Goal: Transaction & Acquisition: Book appointment/travel/reservation

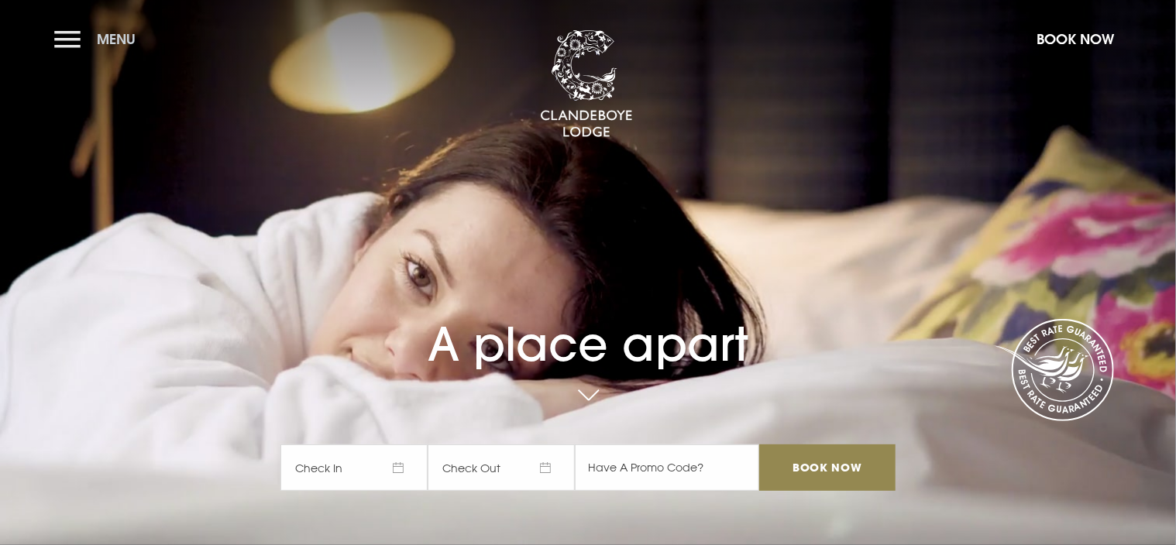
click at [64, 30] on button "Menu" at bounding box center [98, 38] width 89 height 33
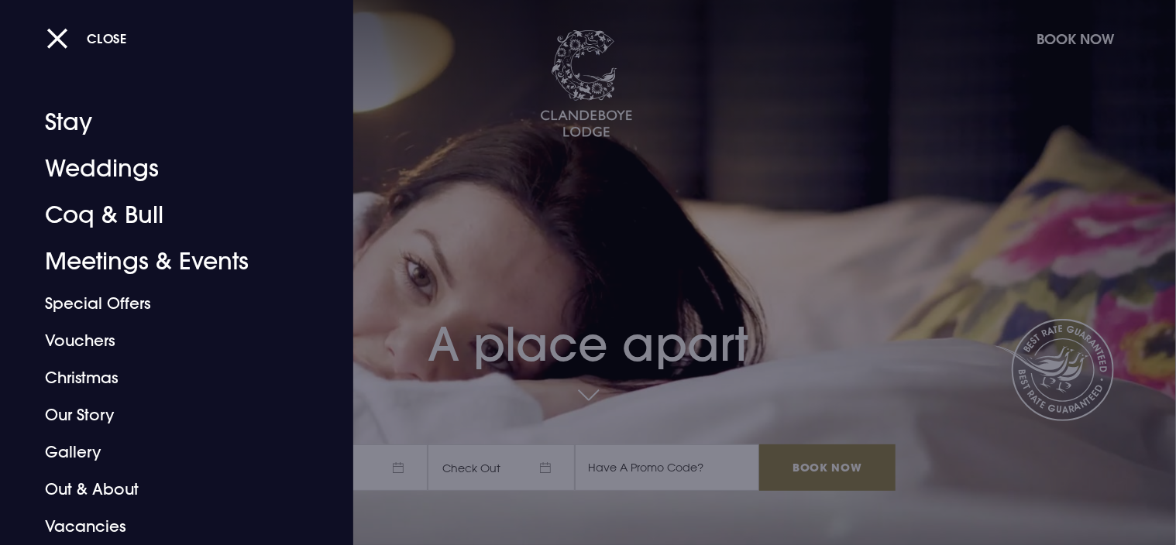
click at [1056, 33] on div "Close" at bounding box center [604, 38] width 1117 height 33
click at [1061, 36] on div "Close" at bounding box center [604, 38] width 1117 height 33
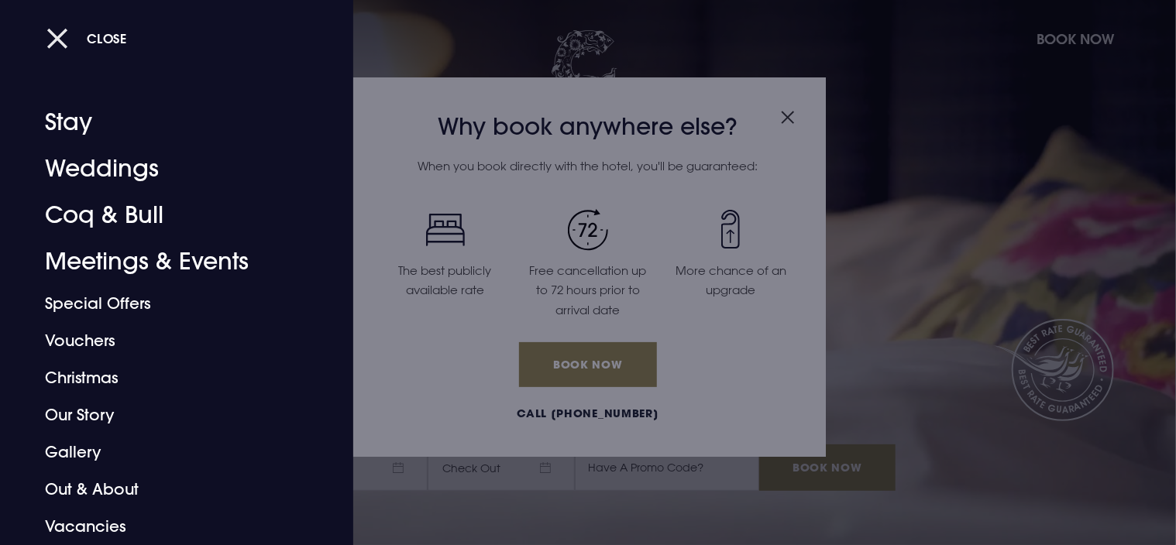
click at [66, 39] on button "Close" at bounding box center [86, 38] width 81 height 32
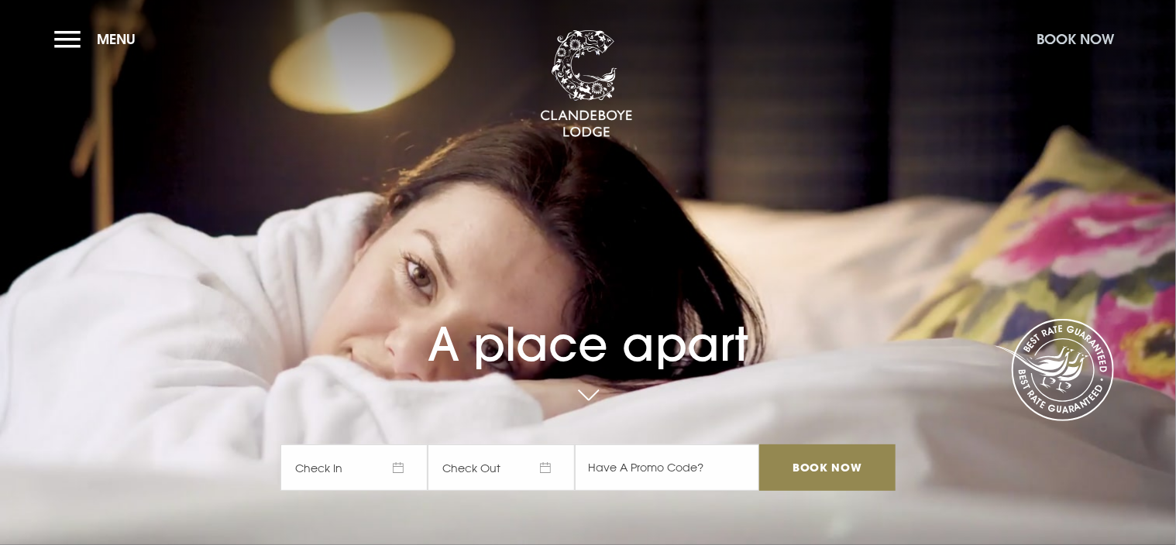
click at [1063, 36] on button "Book Now" at bounding box center [1075, 38] width 93 height 33
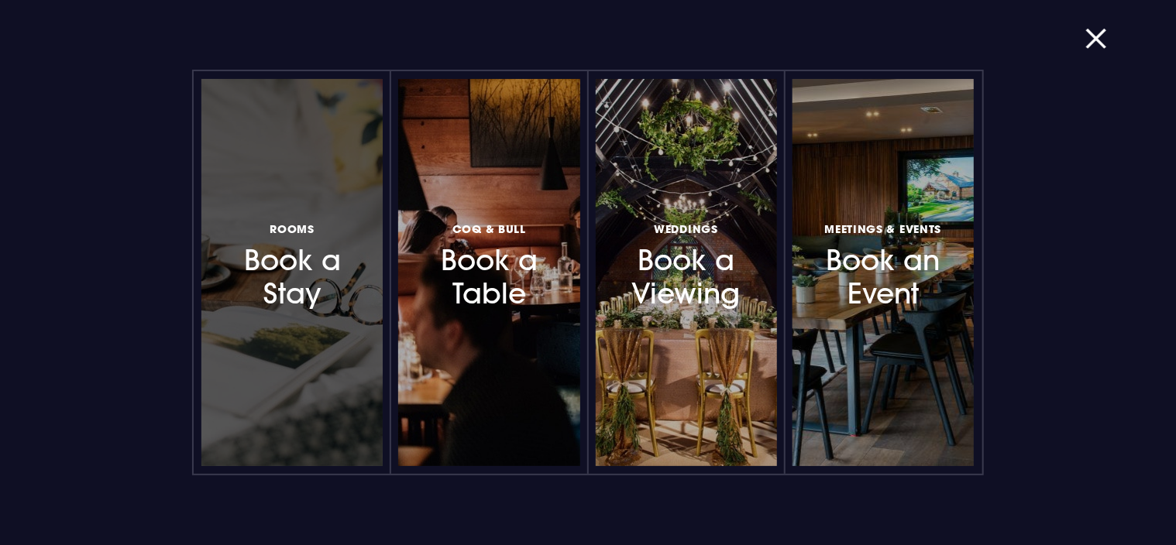
click at [300, 298] on h3 "Rooms Book a Stay" at bounding box center [292, 264] width 135 height 92
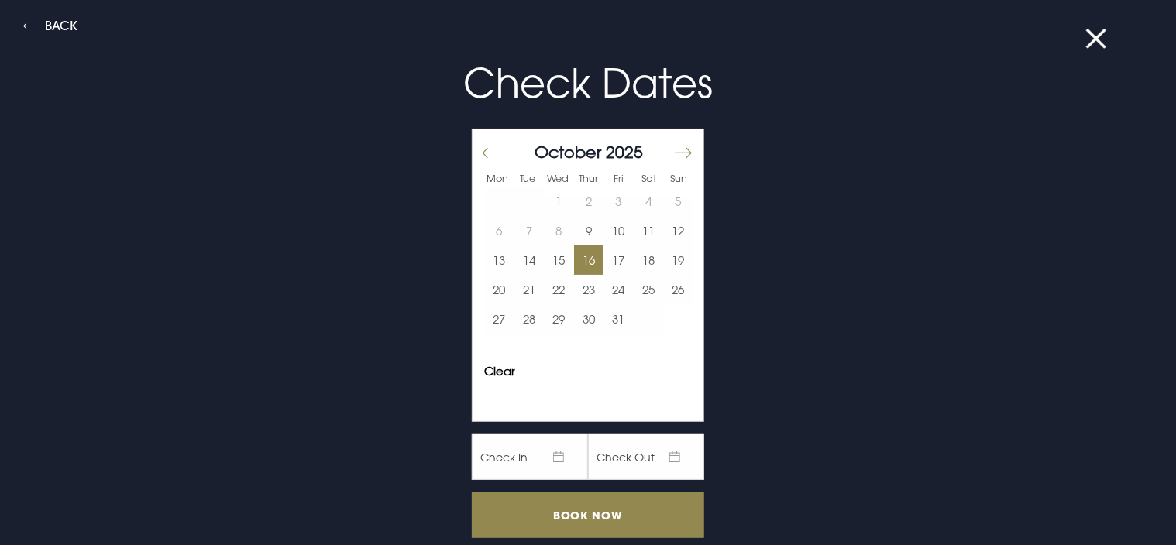
click at [581, 256] on button "16" at bounding box center [589, 260] width 30 height 29
click at [613, 262] on button "17" at bounding box center [618, 260] width 30 height 29
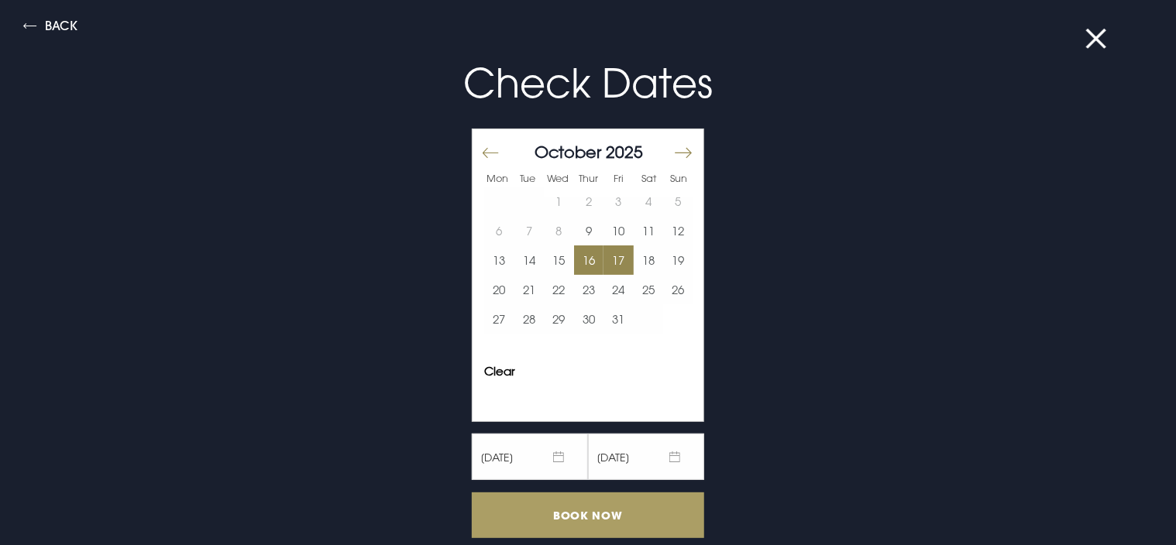
click at [590, 504] on input "Book Now" at bounding box center [588, 516] width 232 height 46
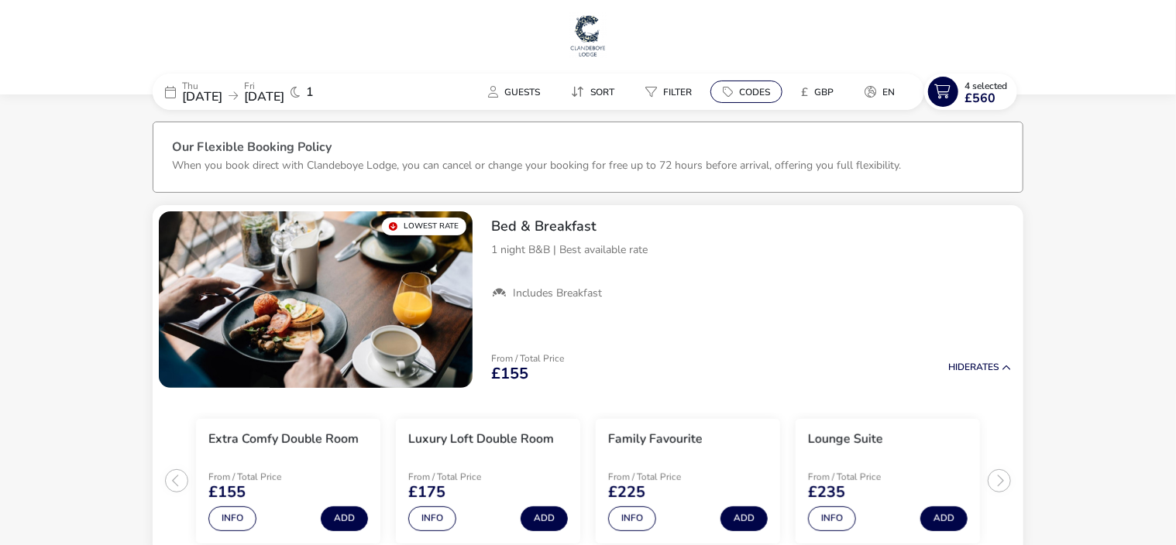
click at [747, 88] on span "Codes" at bounding box center [754, 92] width 31 height 12
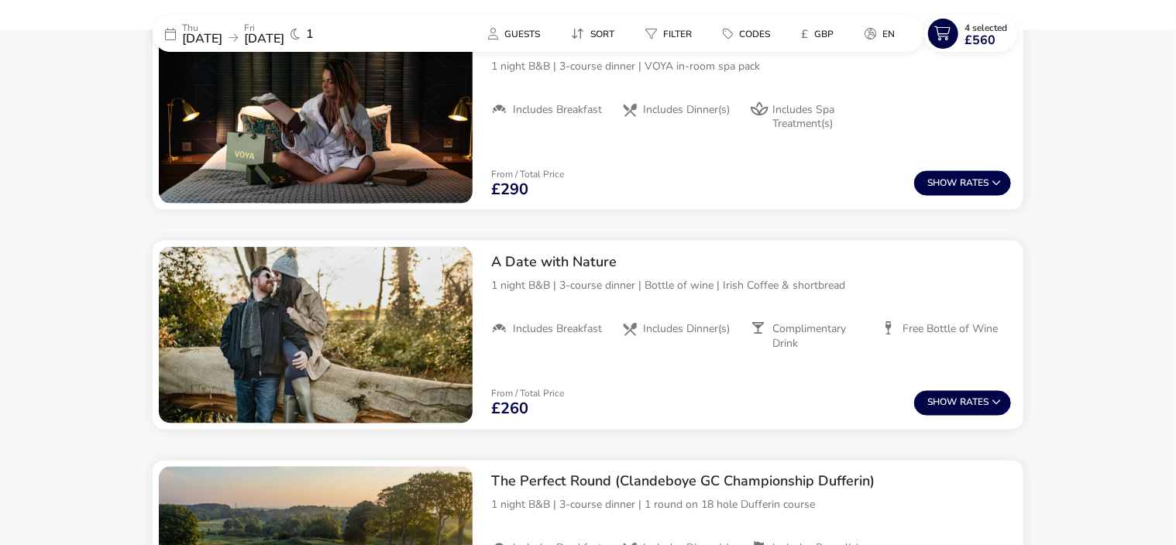
scroll to position [1084, 0]
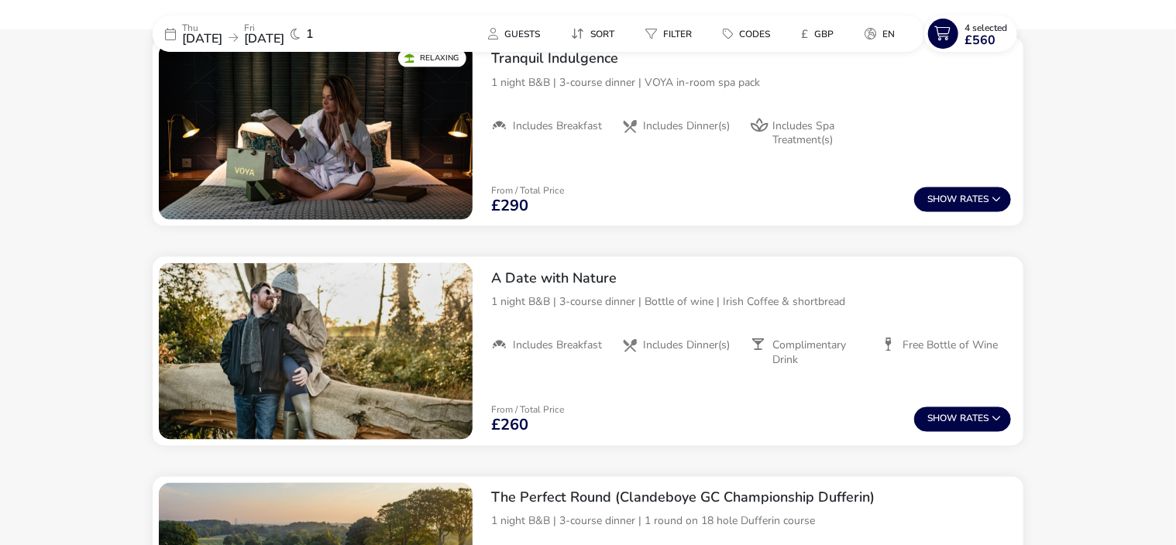
click at [300, 31] on icon at bounding box center [294, 34] width 9 height 12
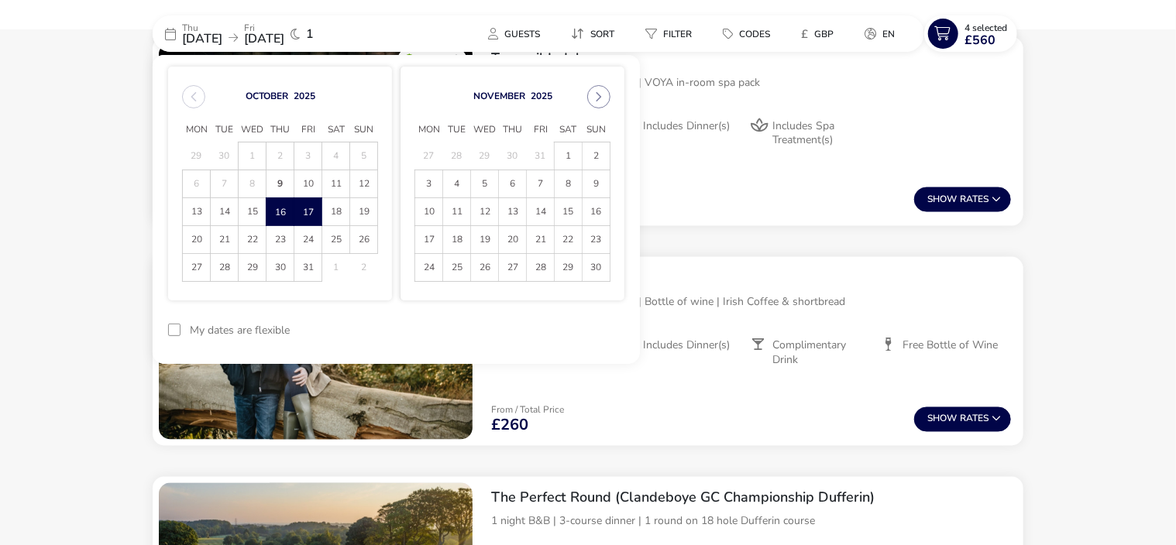
click at [332, 208] on span "18" at bounding box center [335, 211] width 27 height 27
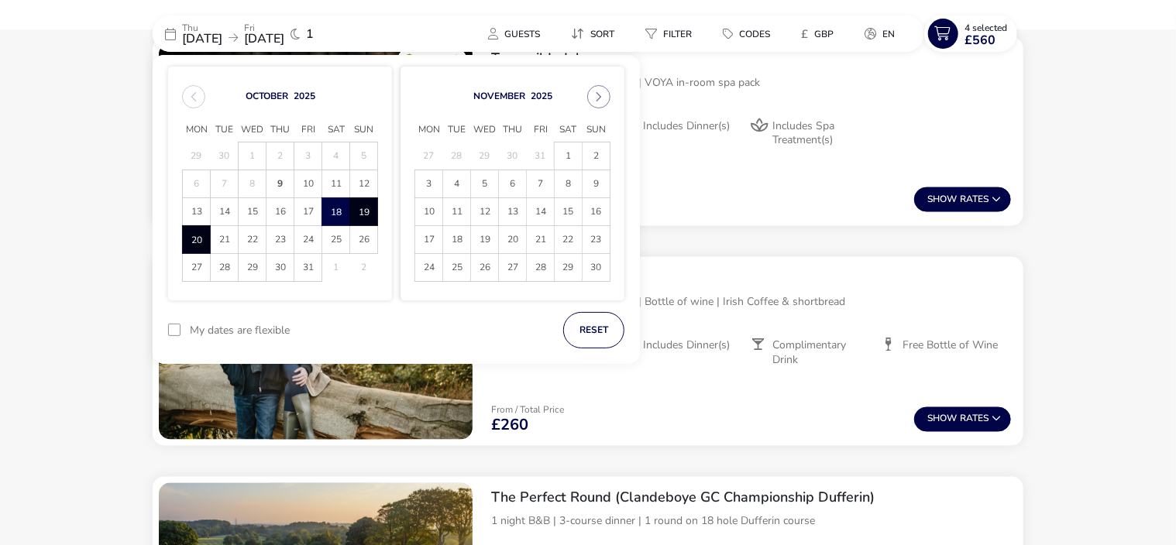
click at [195, 240] on span "20" at bounding box center [196, 239] width 27 height 27
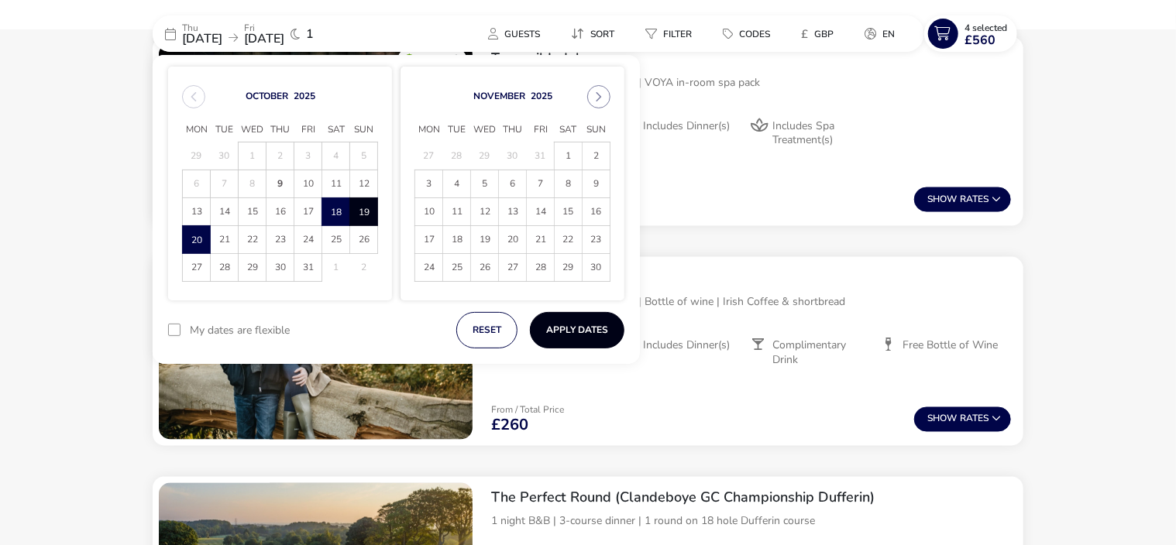
click at [588, 332] on button "Apply Dates" at bounding box center [577, 330] width 94 height 36
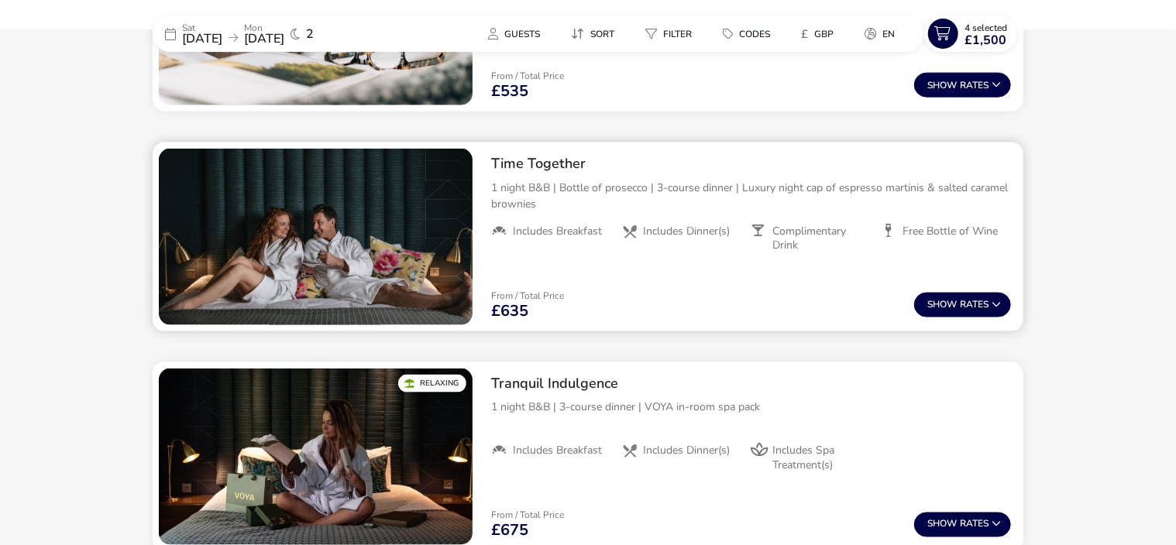
scroll to position [1056, 0]
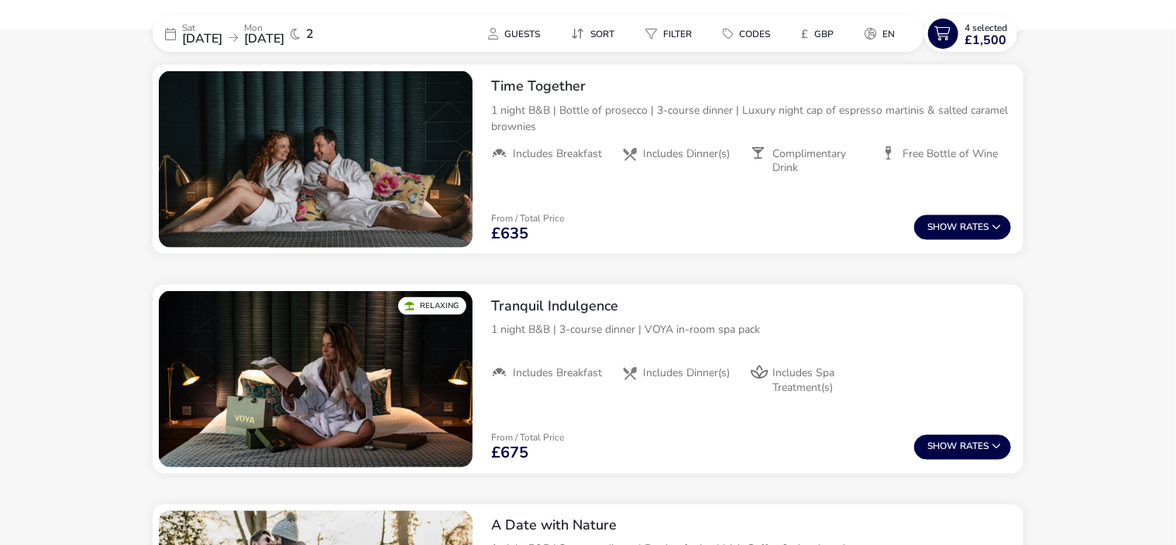
click at [314, 29] on div "2" at bounding box center [301, 34] width 23 height 12
click at [375, 29] on div "Sat 18 Oct 2025 Mon 20 Oct 2025 2" at bounding box center [269, 33] width 232 height 36
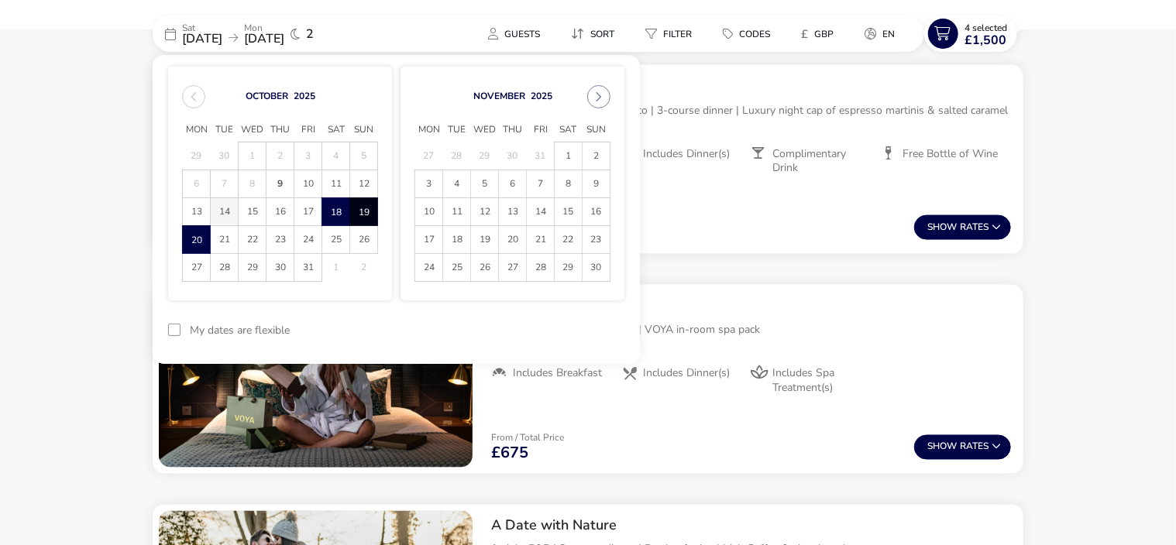
click at [227, 207] on span "14" at bounding box center [224, 211] width 27 height 27
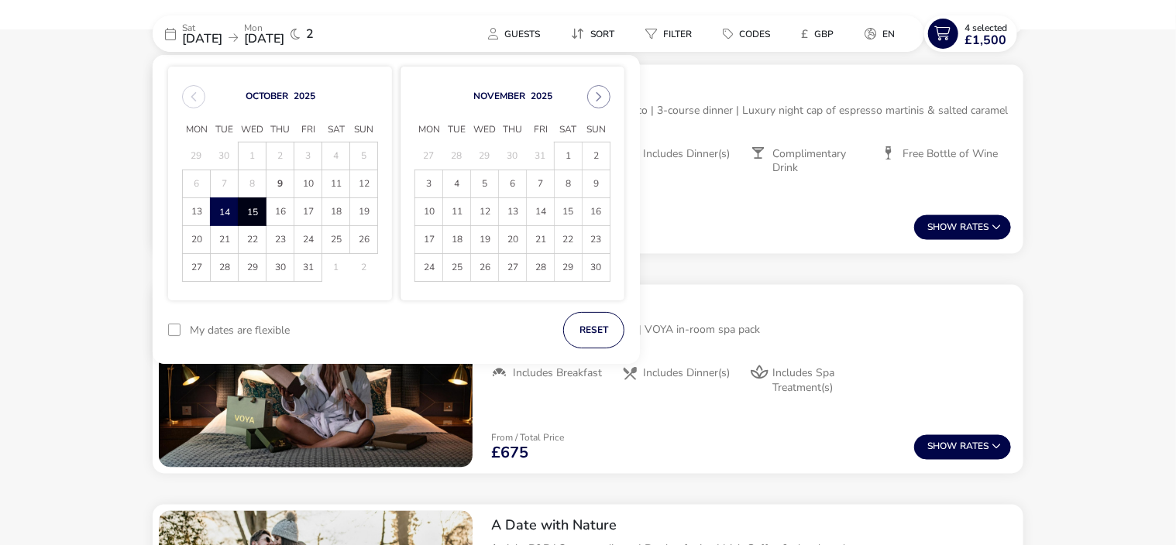
click at [249, 207] on span "15" at bounding box center [252, 211] width 27 height 27
click at [576, 325] on button "Apply Dates" at bounding box center [577, 330] width 94 height 36
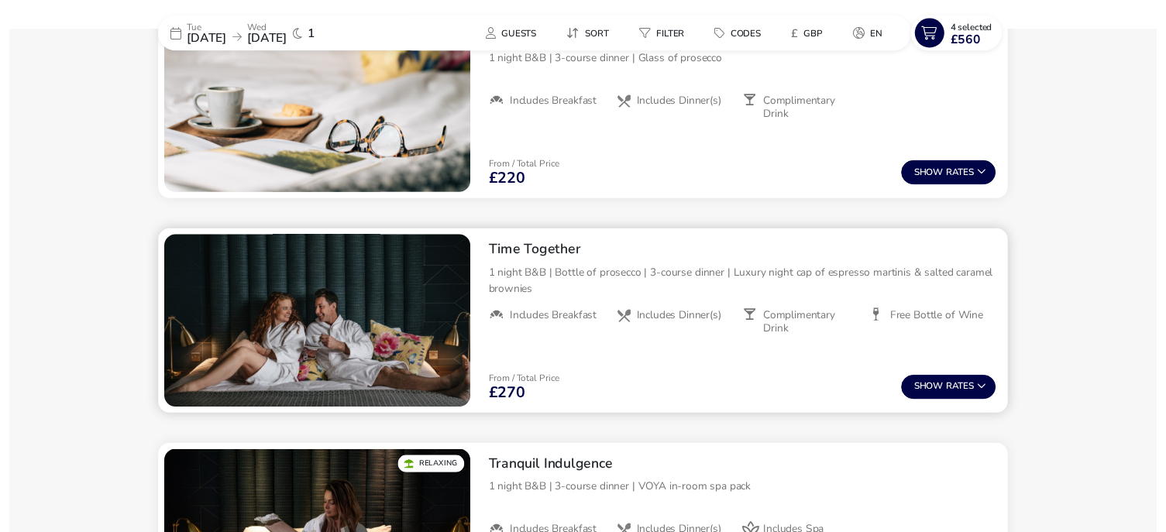
scroll to position [669, 0]
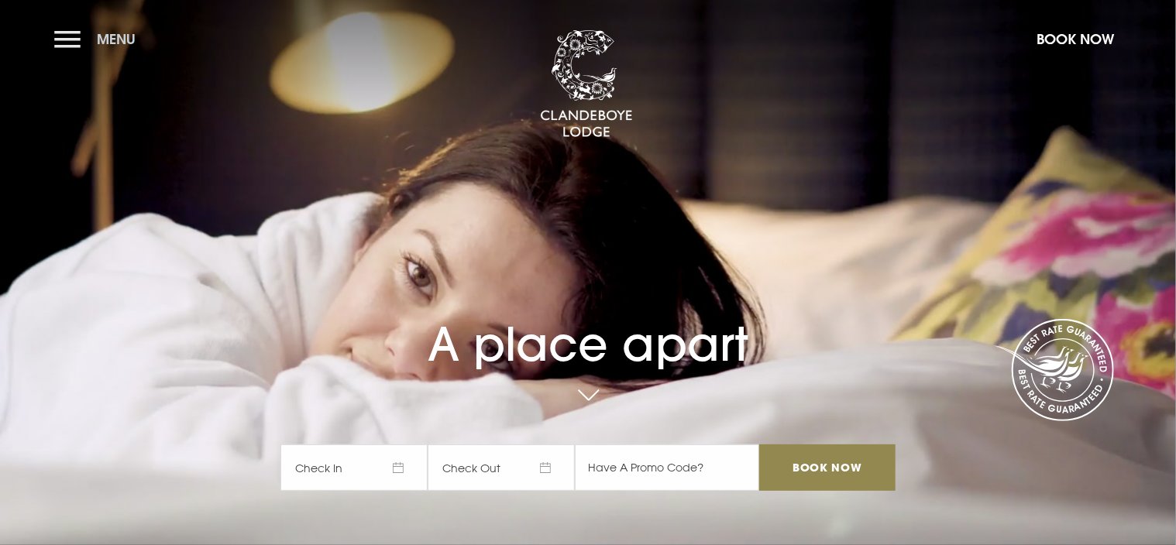
click at [67, 39] on button "Menu" at bounding box center [98, 38] width 89 height 33
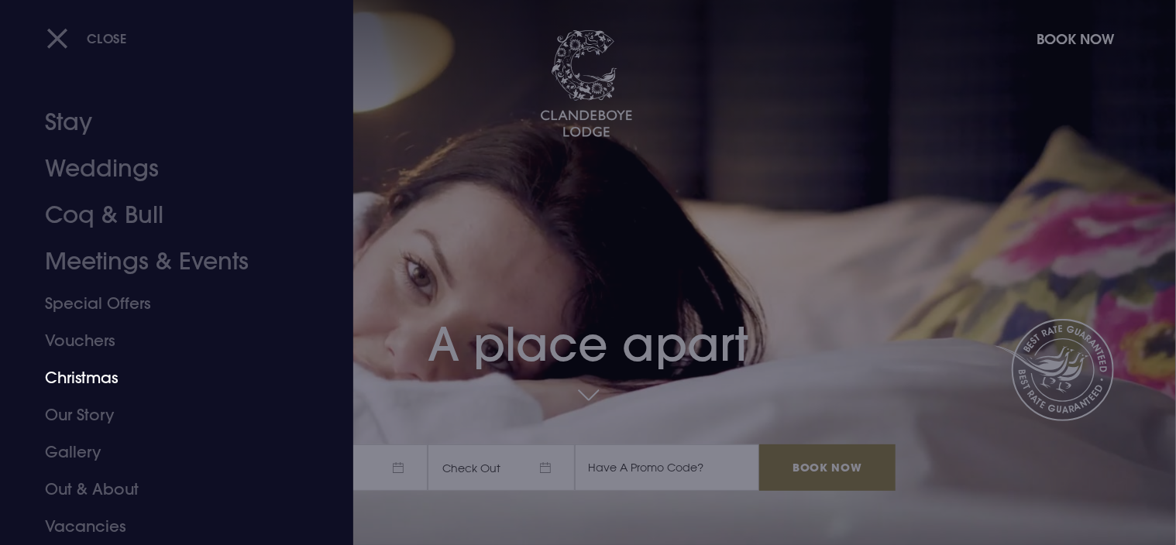
click at [93, 371] on link "Christmas" at bounding box center [167, 377] width 245 height 37
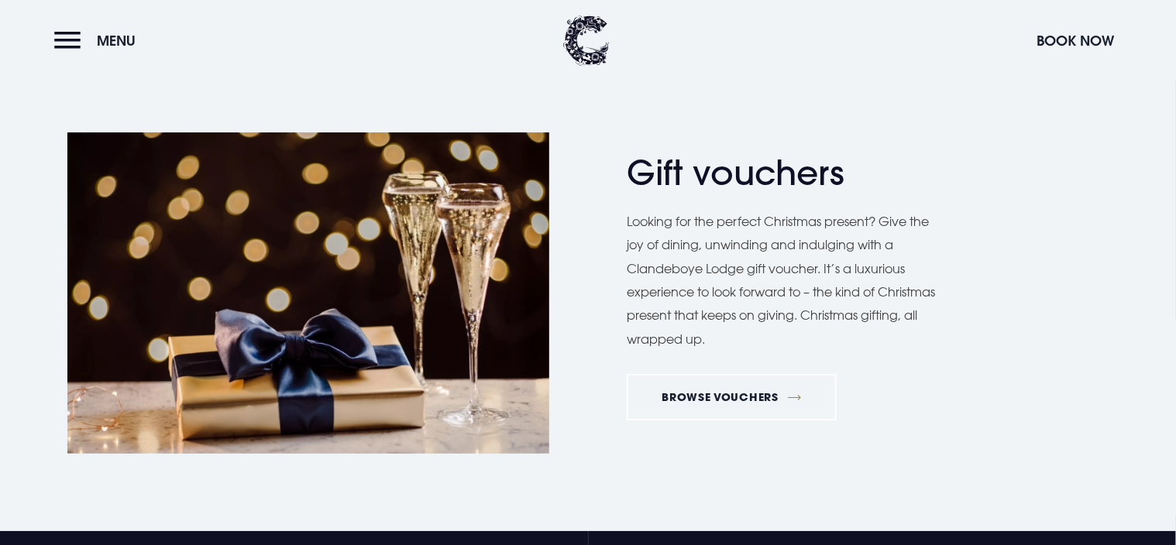
scroll to position [2324, 0]
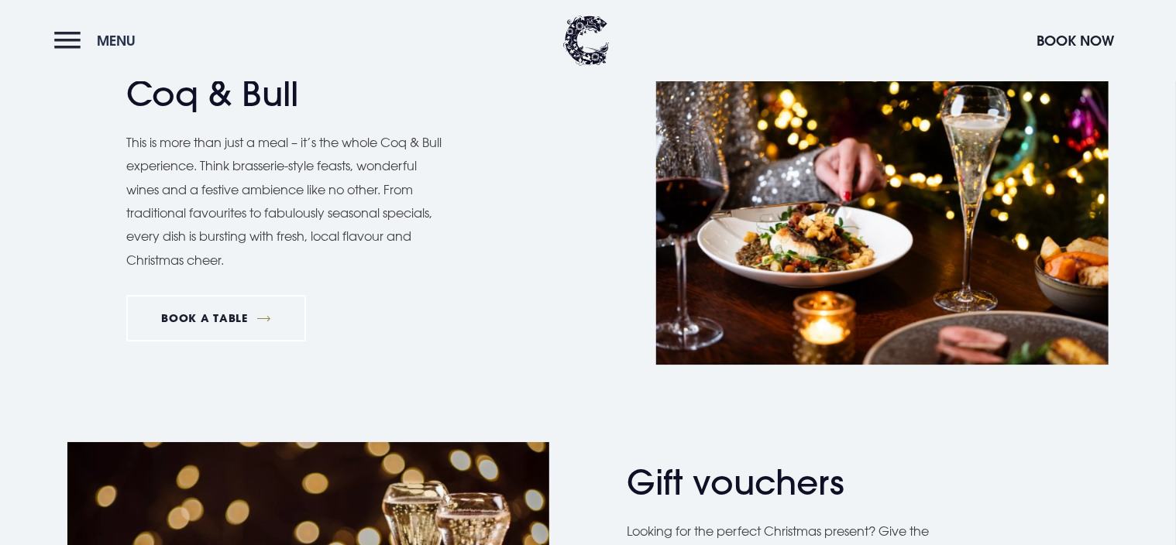
click at [68, 33] on button "Menu" at bounding box center [98, 40] width 89 height 33
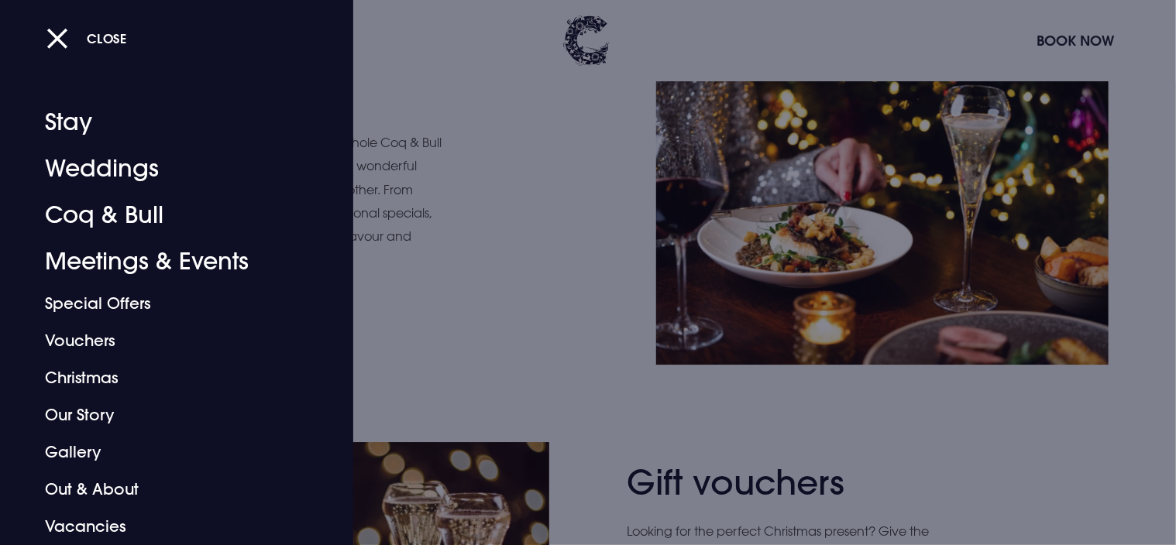
click at [520, 313] on div at bounding box center [588, 272] width 1176 height 545
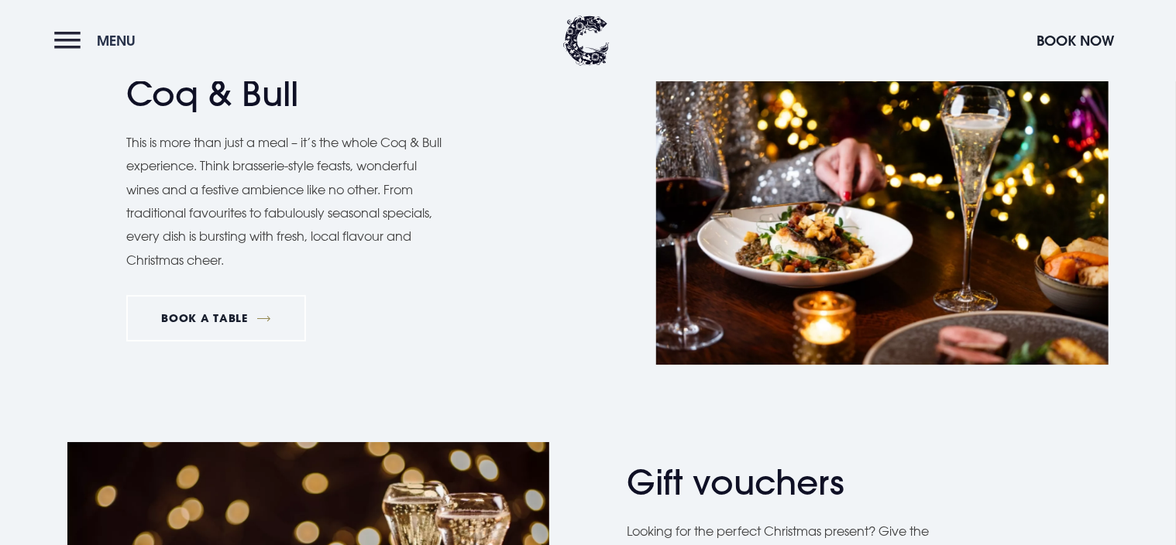
click at [75, 34] on button "Menu" at bounding box center [98, 40] width 89 height 33
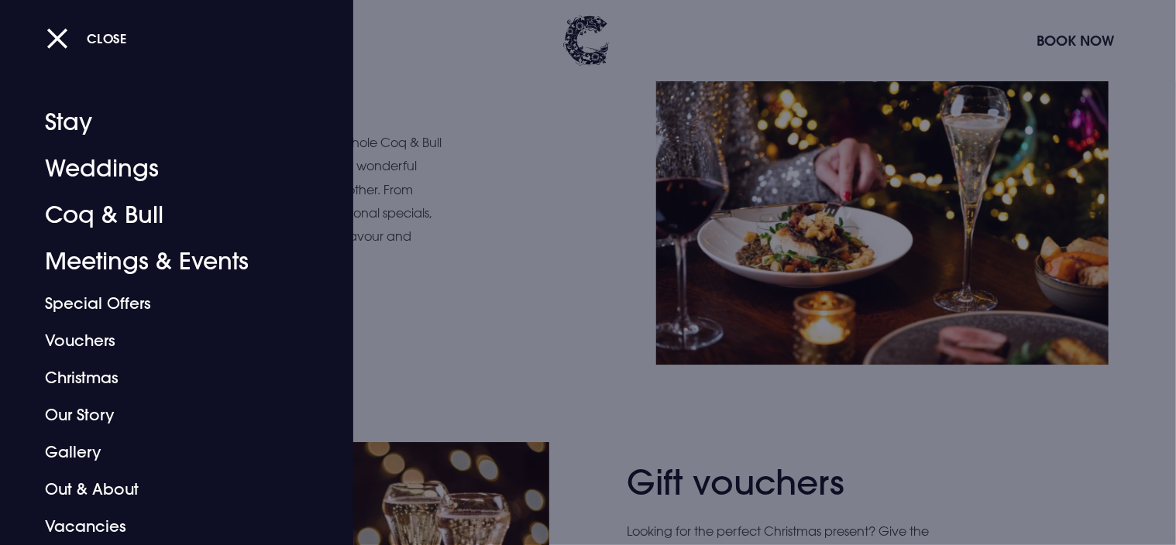
click at [537, 221] on div at bounding box center [588, 272] width 1176 height 545
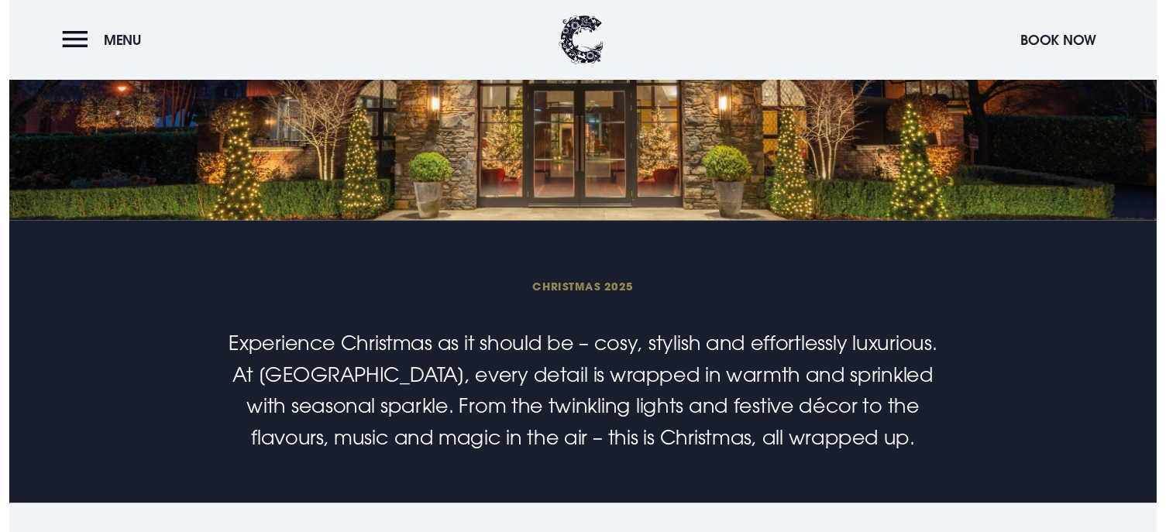
scroll to position [0, 0]
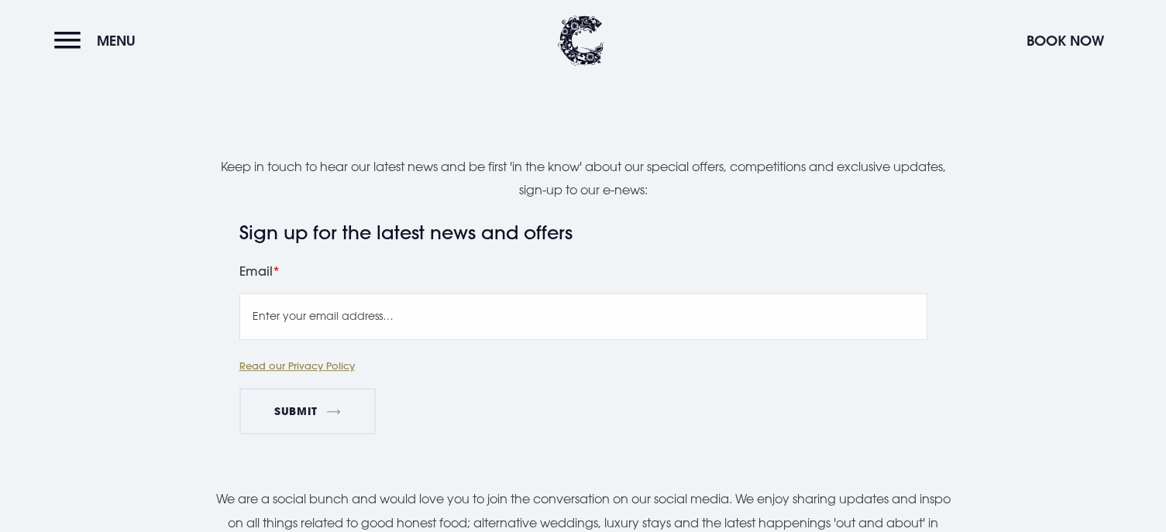
scroll to position [465, 0]
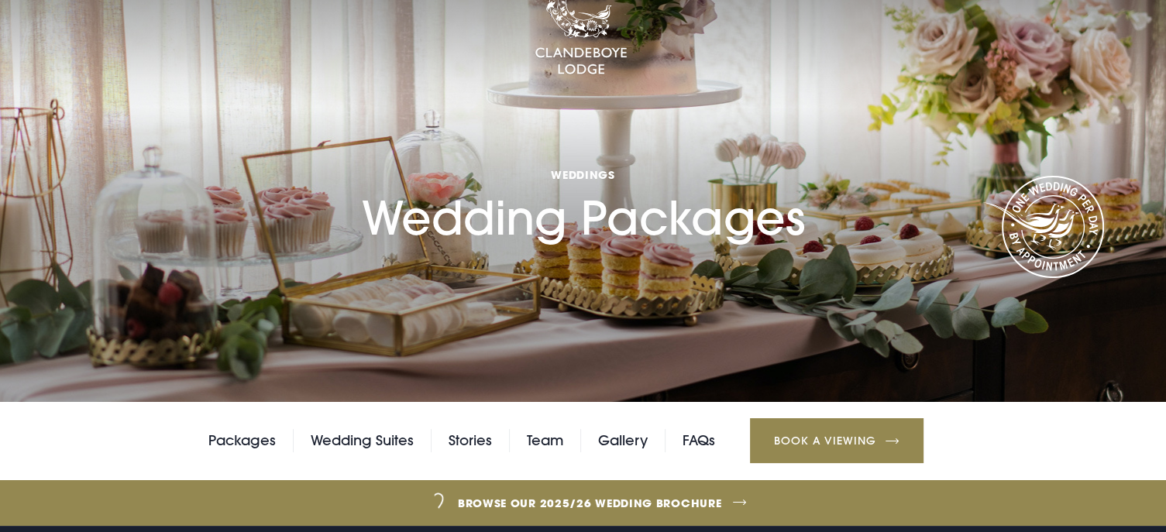
scroll to position [310, 0]
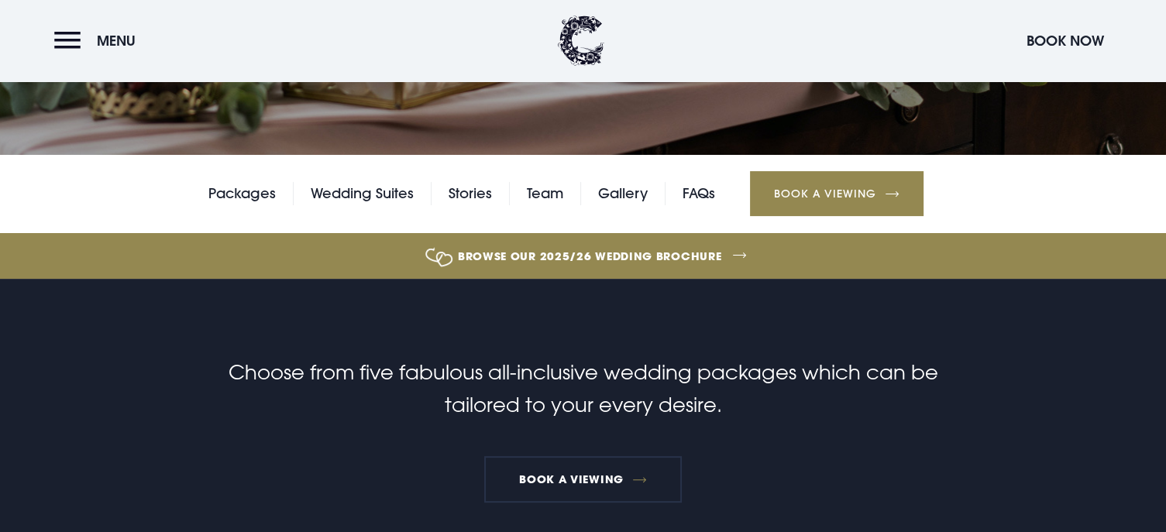
click at [603, 256] on link "Browse our 2025/26 wedding brochure" at bounding box center [590, 256] width 2596 height 58
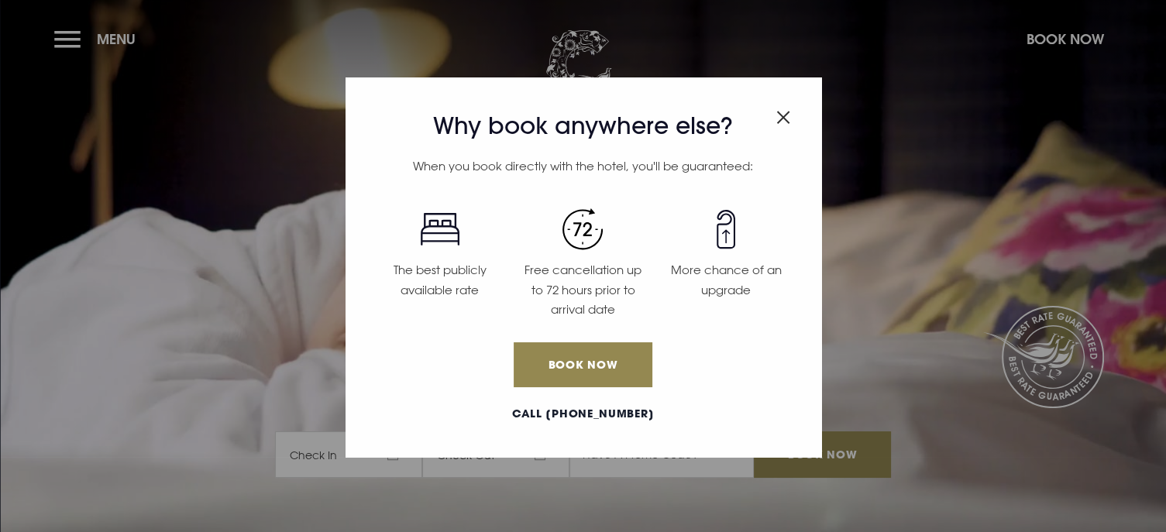
click at [782, 113] on img "Close modal" at bounding box center [783, 117] width 14 height 13
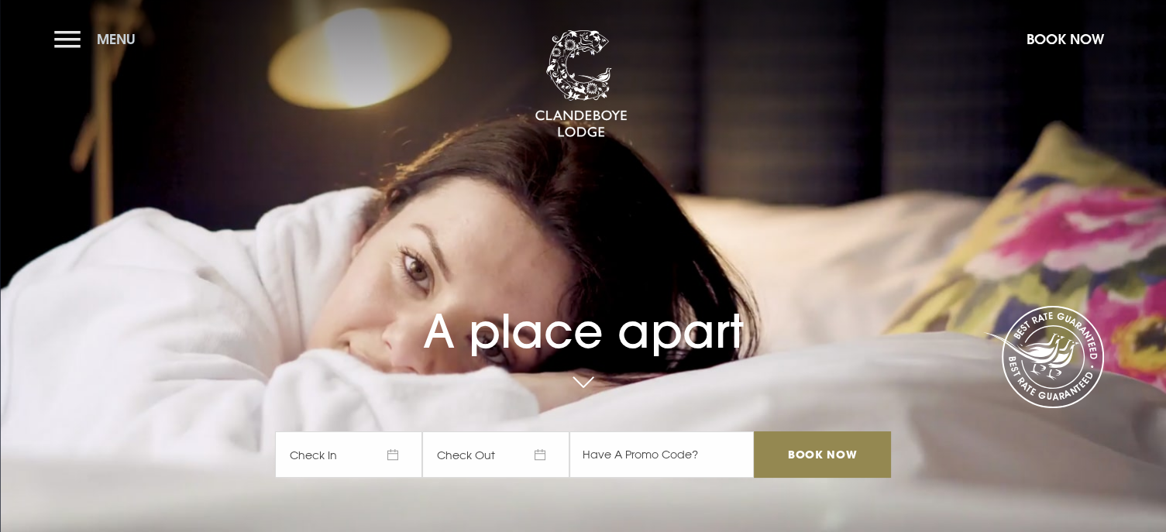
click at [64, 39] on button "Menu" at bounding box center [98, 38] width 89 height 33
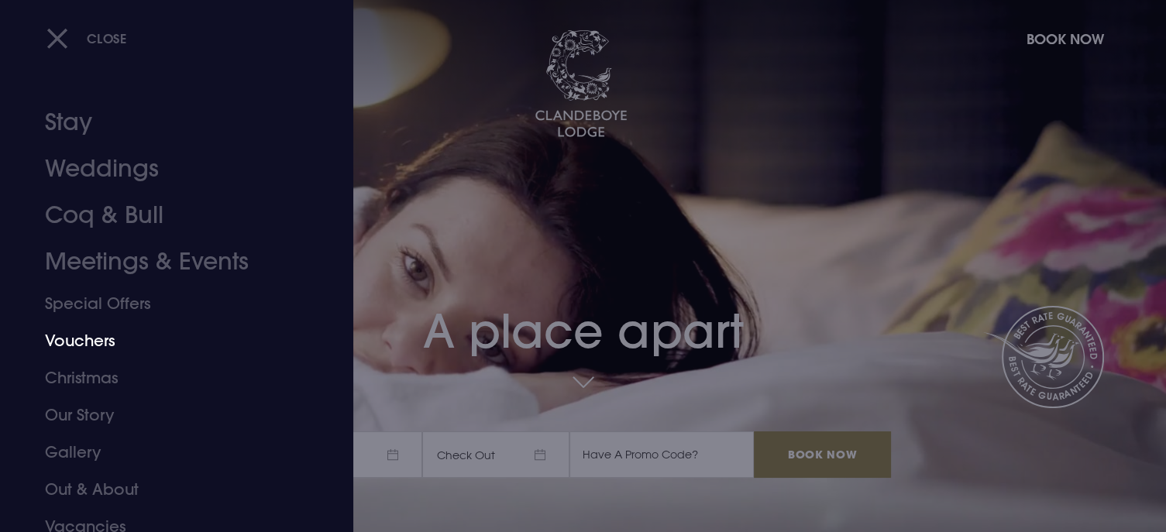
click at [94, 340] on link "Vouchers" at bounding box center [167, 340] width 245 height 37
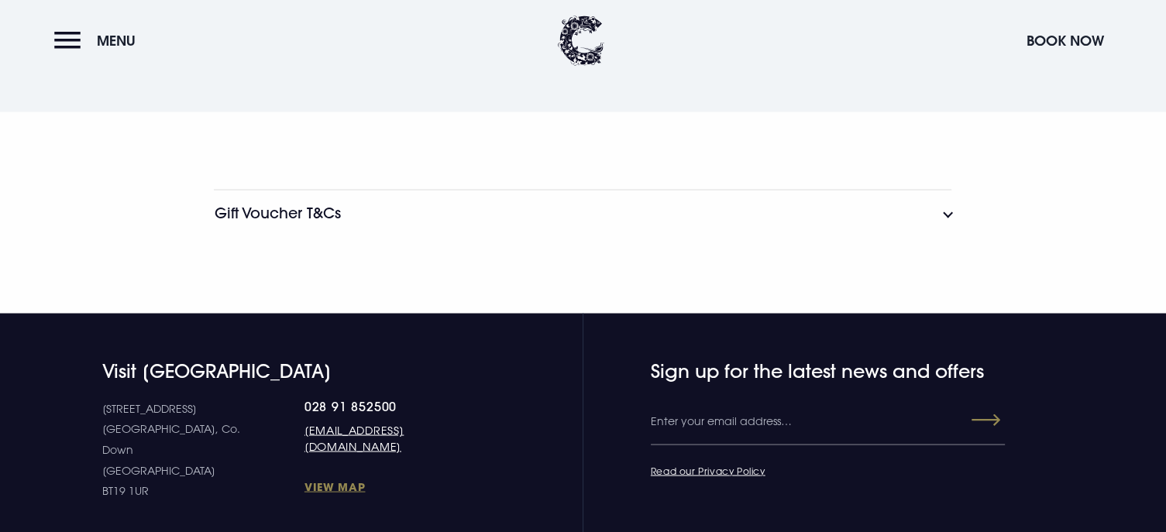
scroll to position [2866, 0]
